Goal: Navigation & Orientation: Understand site structure

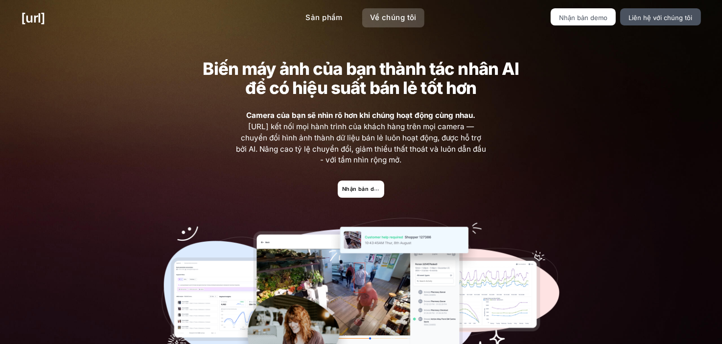
click at [379, 22] on font "Về chúng tôi" at bounding box center [393, 17] width 46 height 9
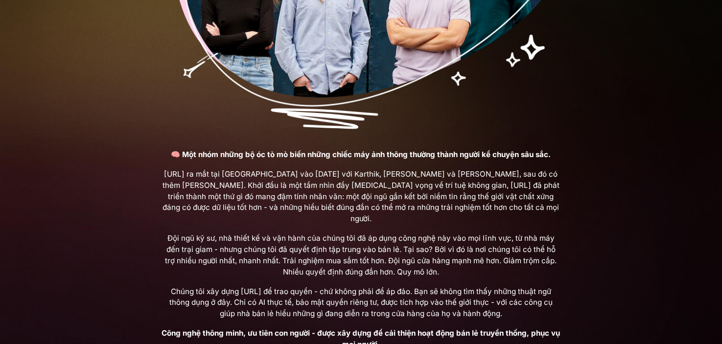
scroll to position [393, 0]
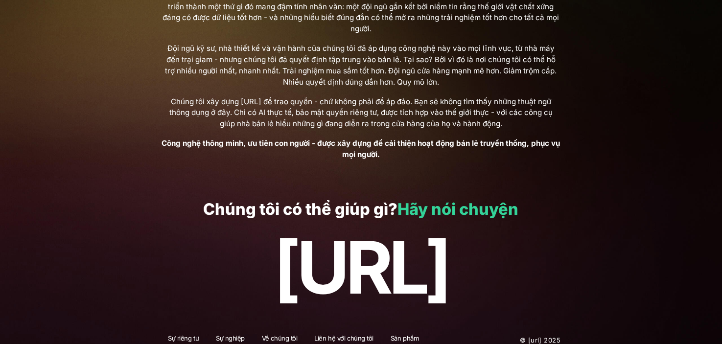
click at [446, 200] on font "Hãy nói chuyện" at bounding box center [457, 209] width 121 height 19
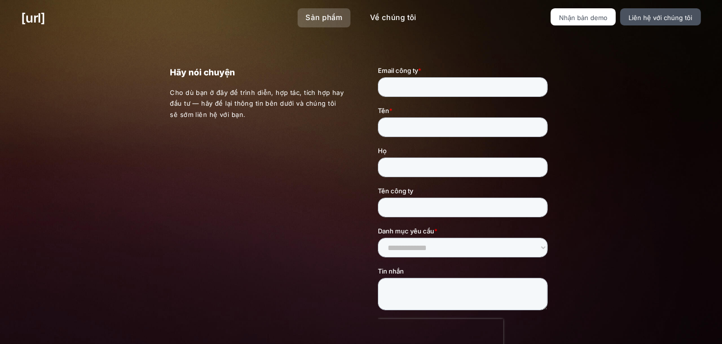
click at [329, 11] on link "Sản phẩm" at bounding box center [323, 17] width 52 height 19
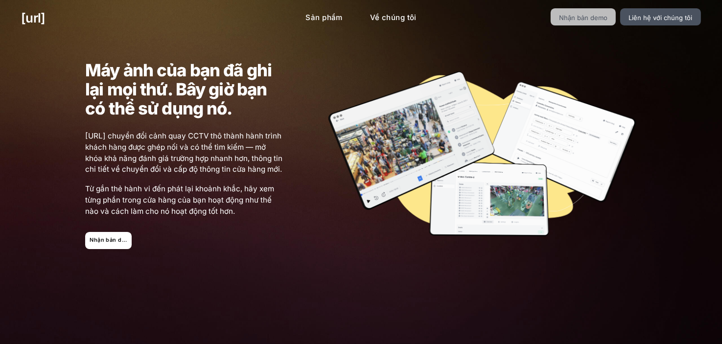
click at [583, 19] on font "Nhận bản demo" at bounding box center [583, 18] width 48 height 8
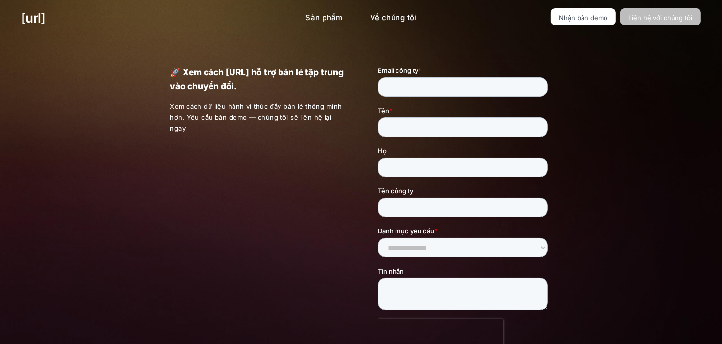
click at [657, 15] on font "Liên hệ với chúng tôi" at bounding box center [660, 18] width 64 height 8
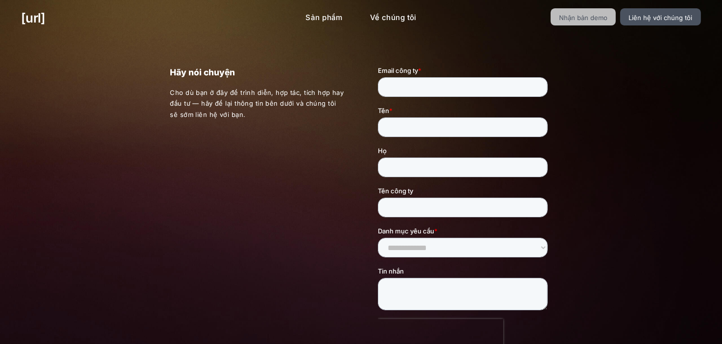
click at [592, 20] on font "Nhận bản demo" at bounding box center [583, 18] width 48 height 8
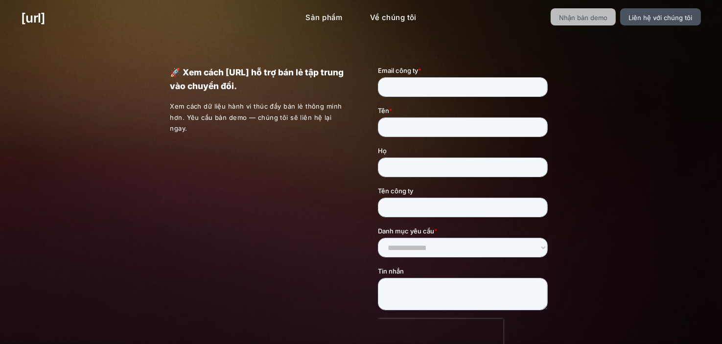
click at [577, 19] on font "Nhận bản demo" at bounding box center [583, 18] width 48 height 8
click at [327, 18] on font "Sản phẩm" at bounding box center [323, 17] width 37 height 9
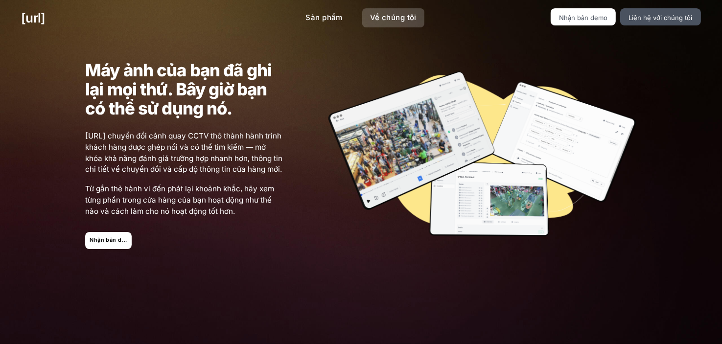
click at [379, 21] on font "Về chúng tôi" at bounding box center [393, 17] width 46 height 9
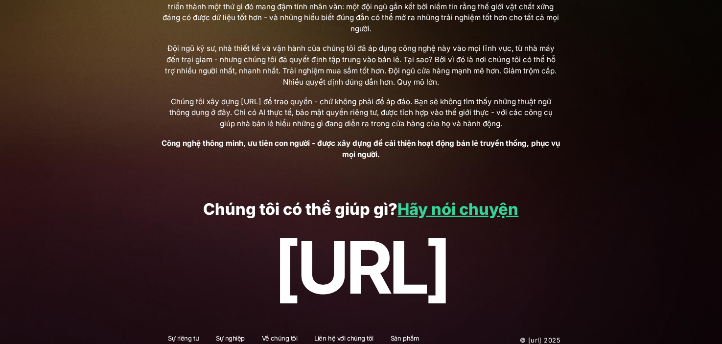
scroll to position [393, 0]
click at [462, 200] on font "Hãy nói chuyện" at bounding box center [457, 209] width 121 height 19
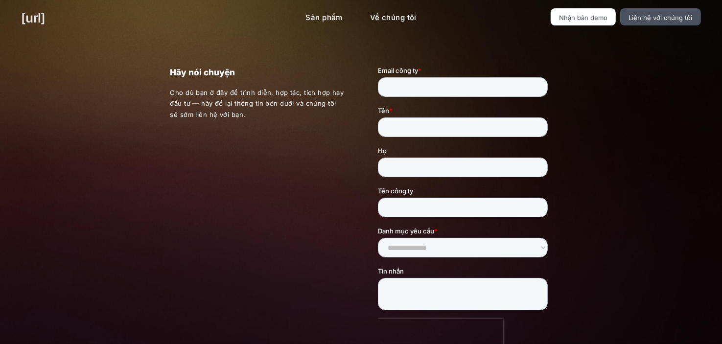
click at [45, 16] on font "[URL]" at bounding box center [33, 17] width 24 height 15
